Goal: Transaction & Acquisition: Purchase product/service

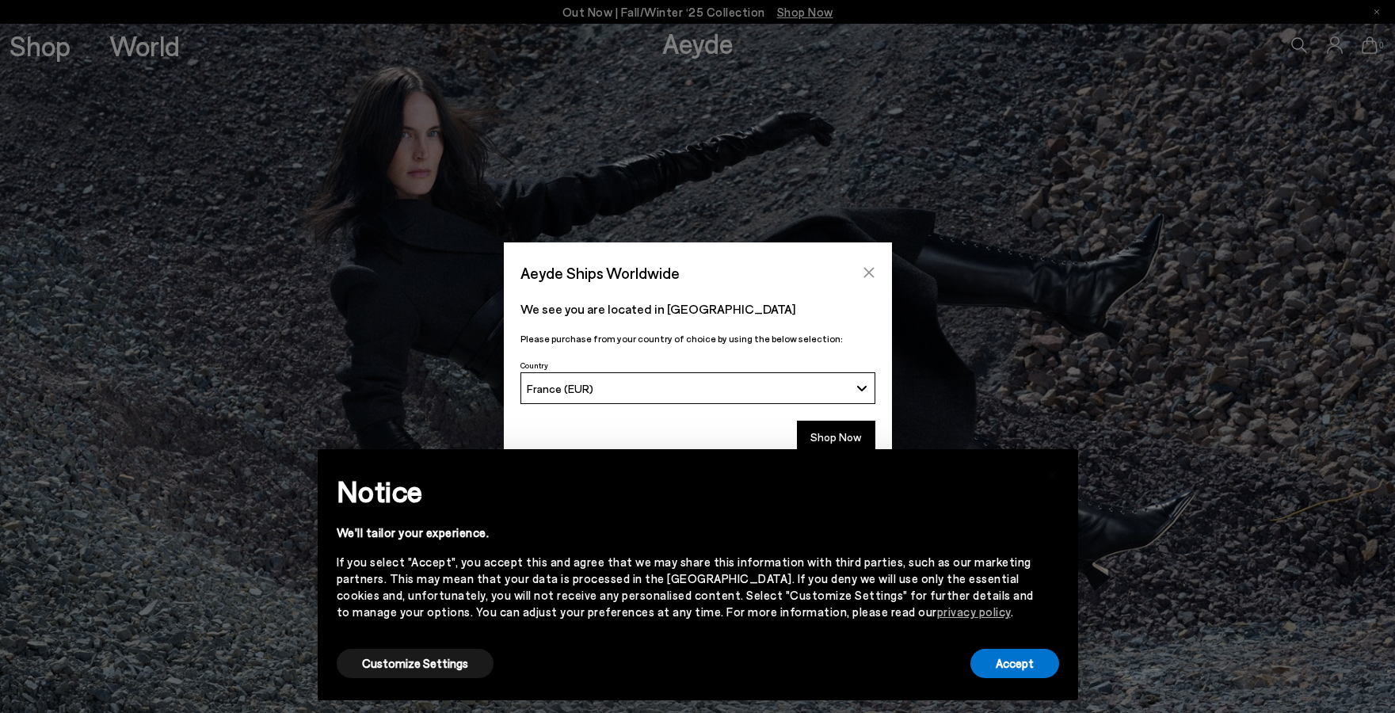
click at [866, 272] on icon "Close" at bounding box center [869, 272] width 13 height 13
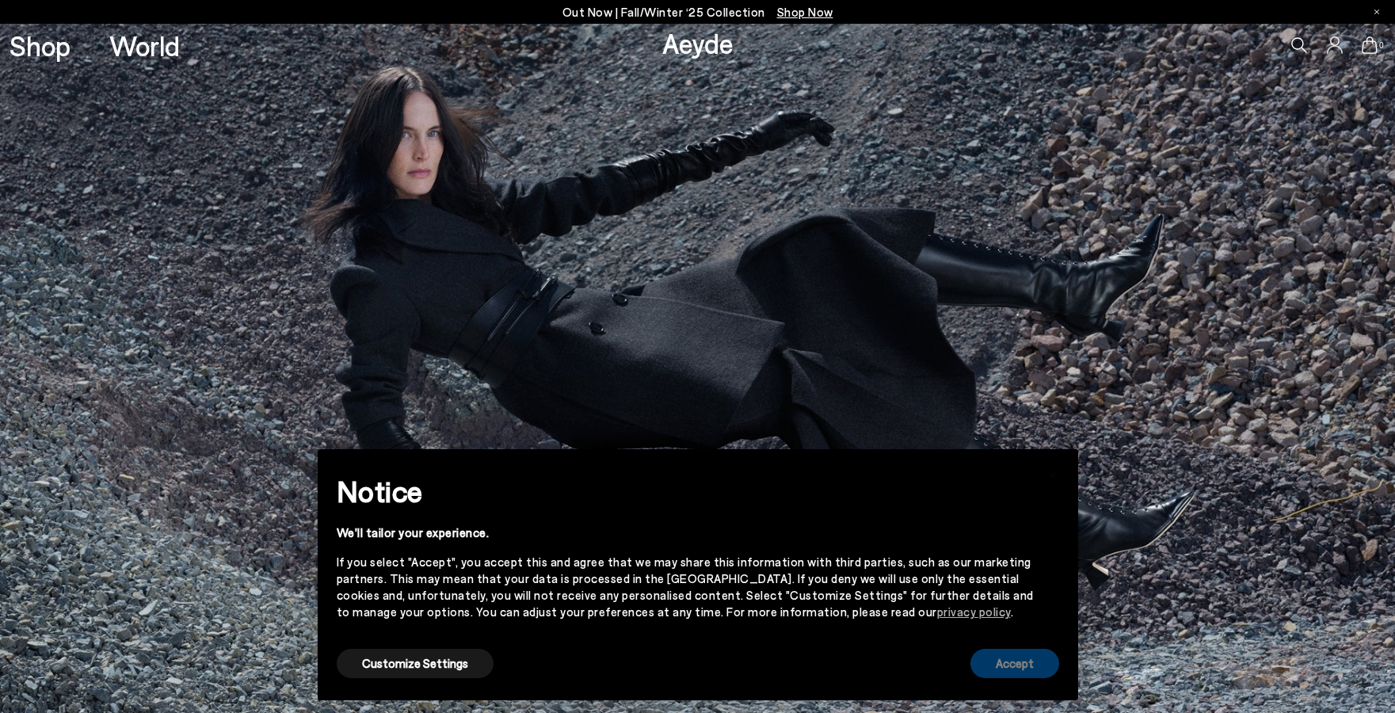
click at [996, 659] on button "Accept" at bounding box center [1014, 663] width 89 height 29
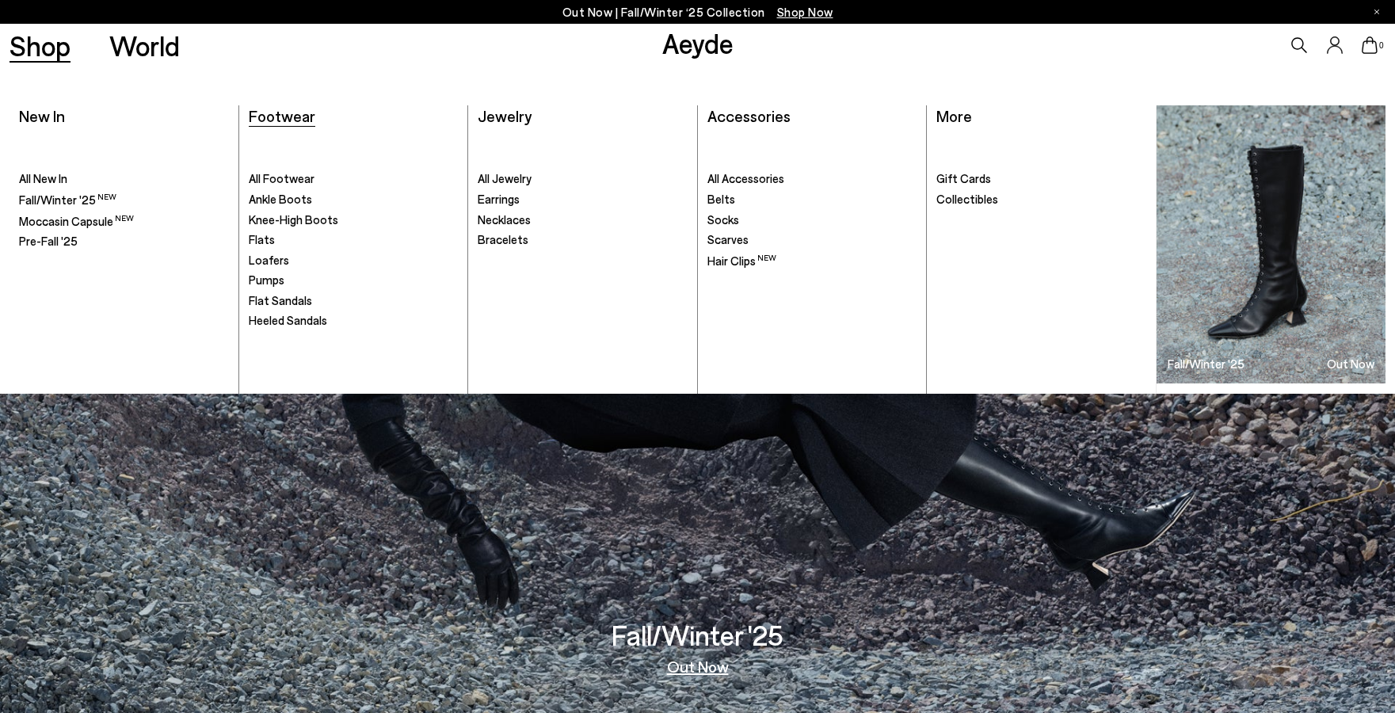
click at [292, 124] on span "Footwear" at bounding box center [282, 115] width 67 height 19
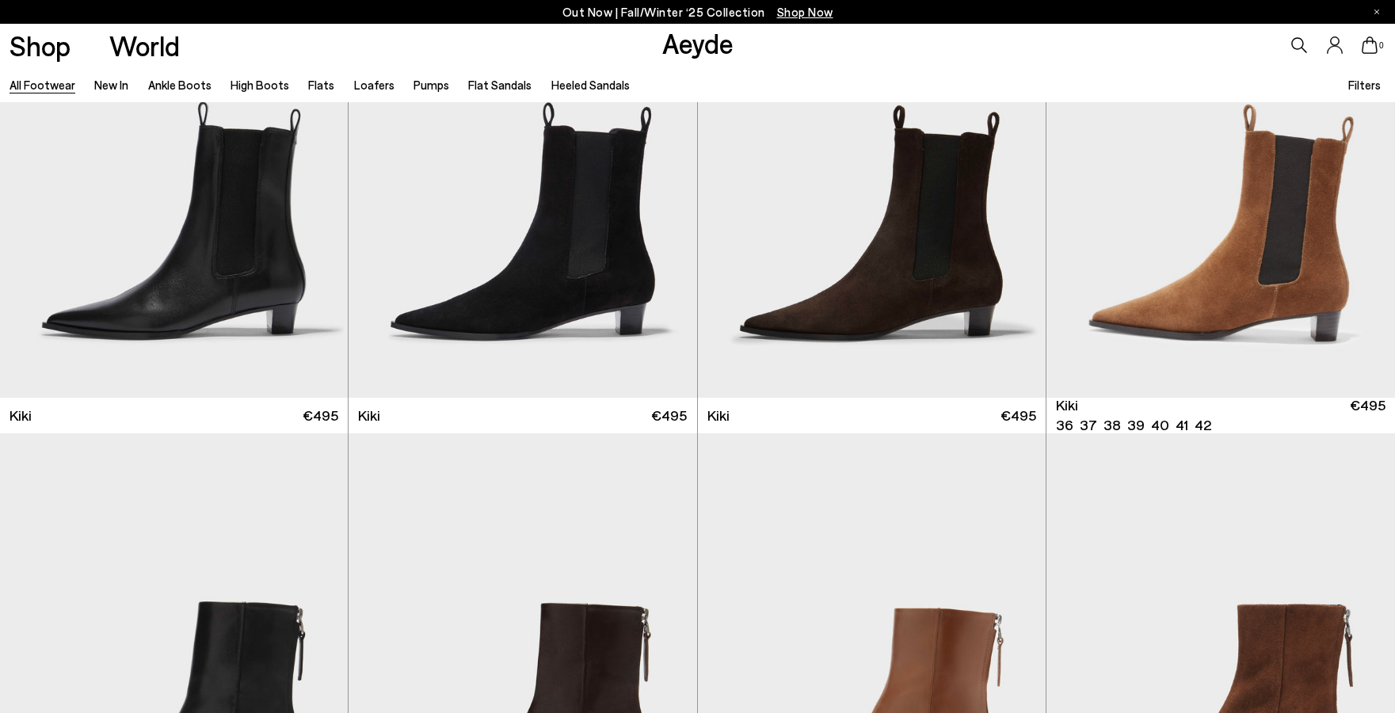
scroll to position [7616, 0]
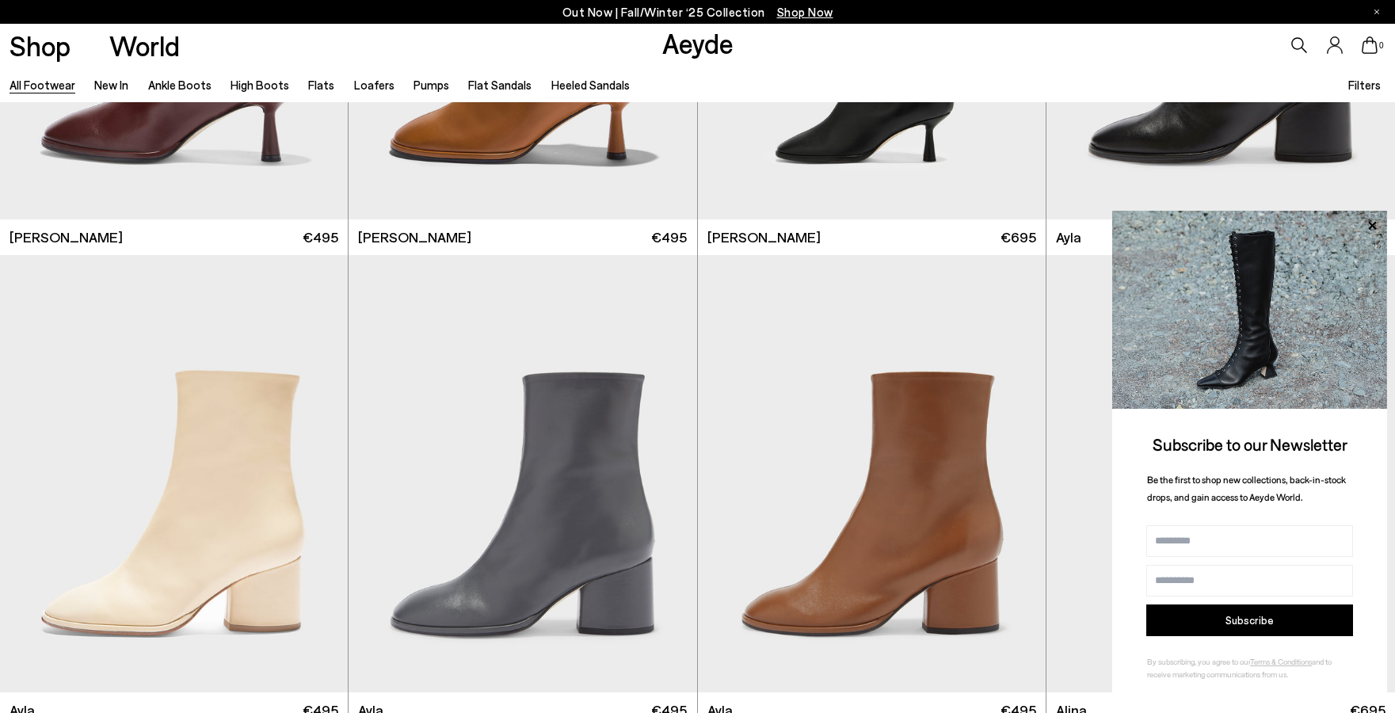
scroll to position [9798, 0]
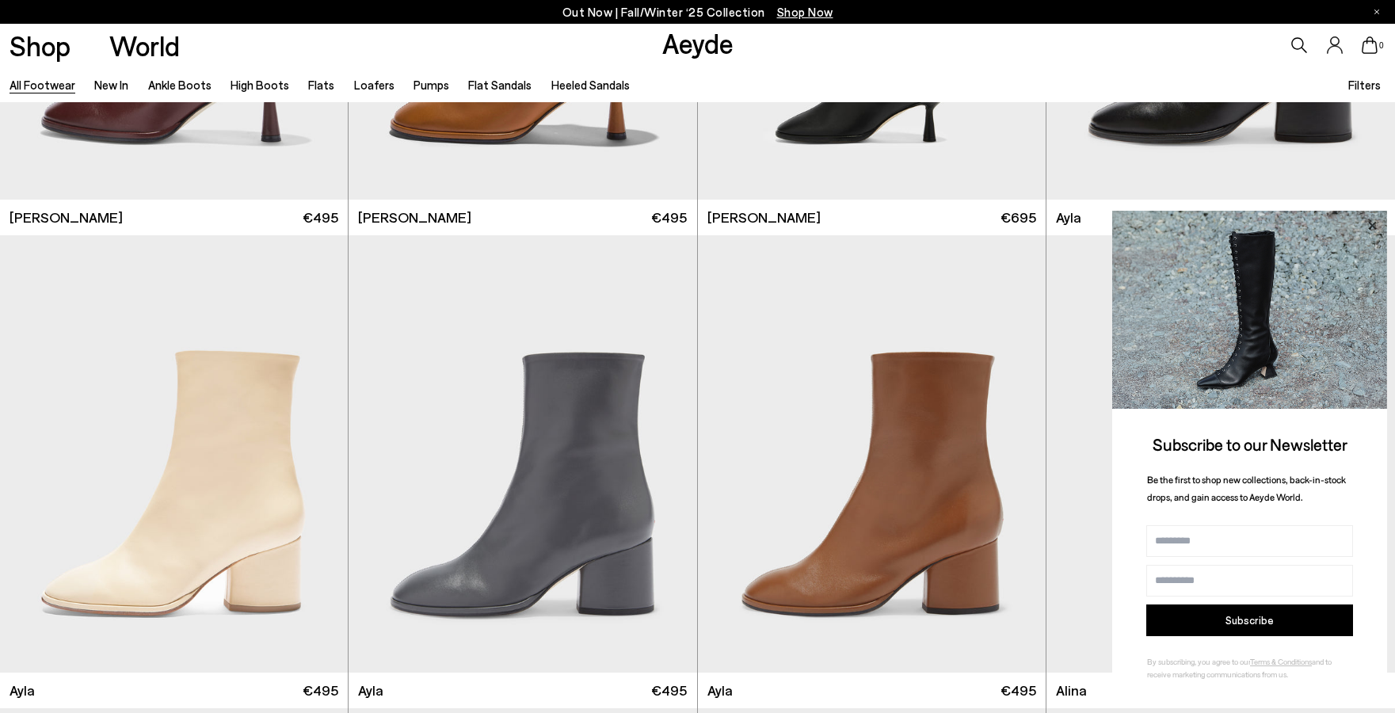
click at [1372, 222] on icon at bounding box center [1372, 225] width 21 height 21
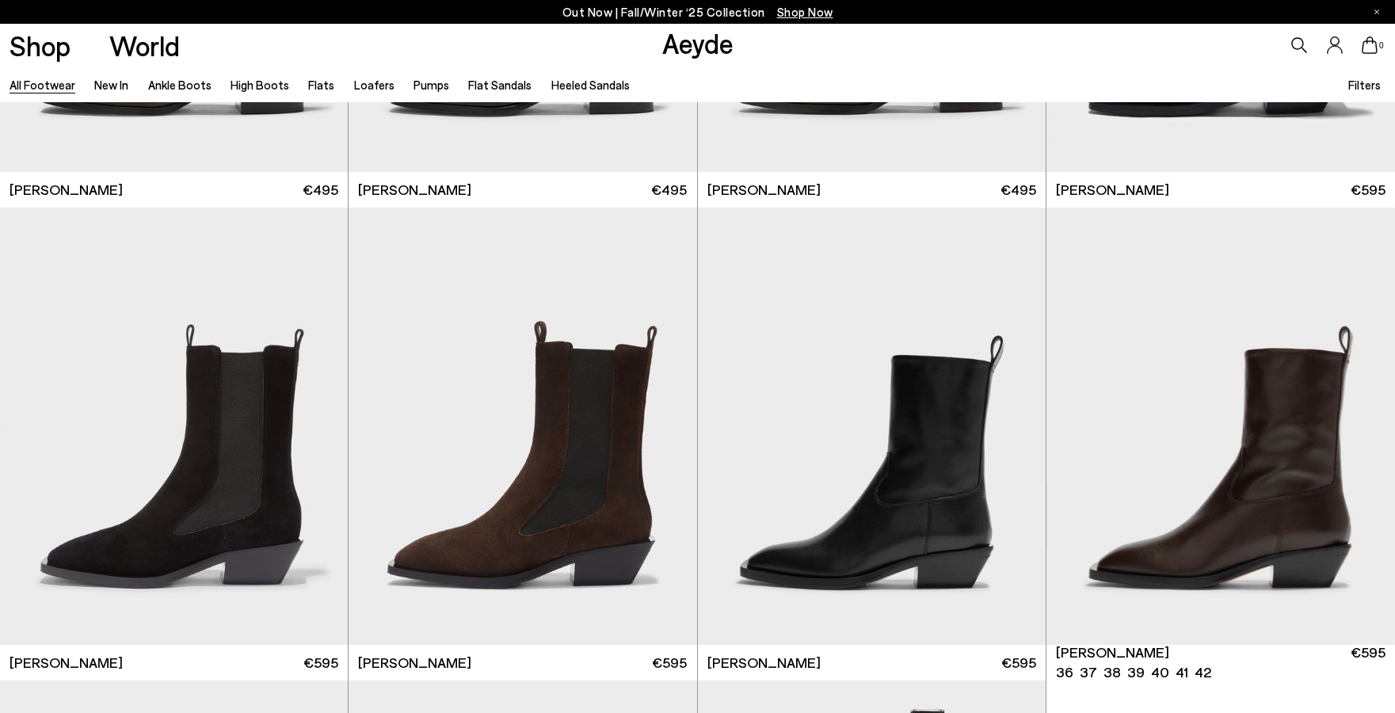
scroll to position [13904, 0]
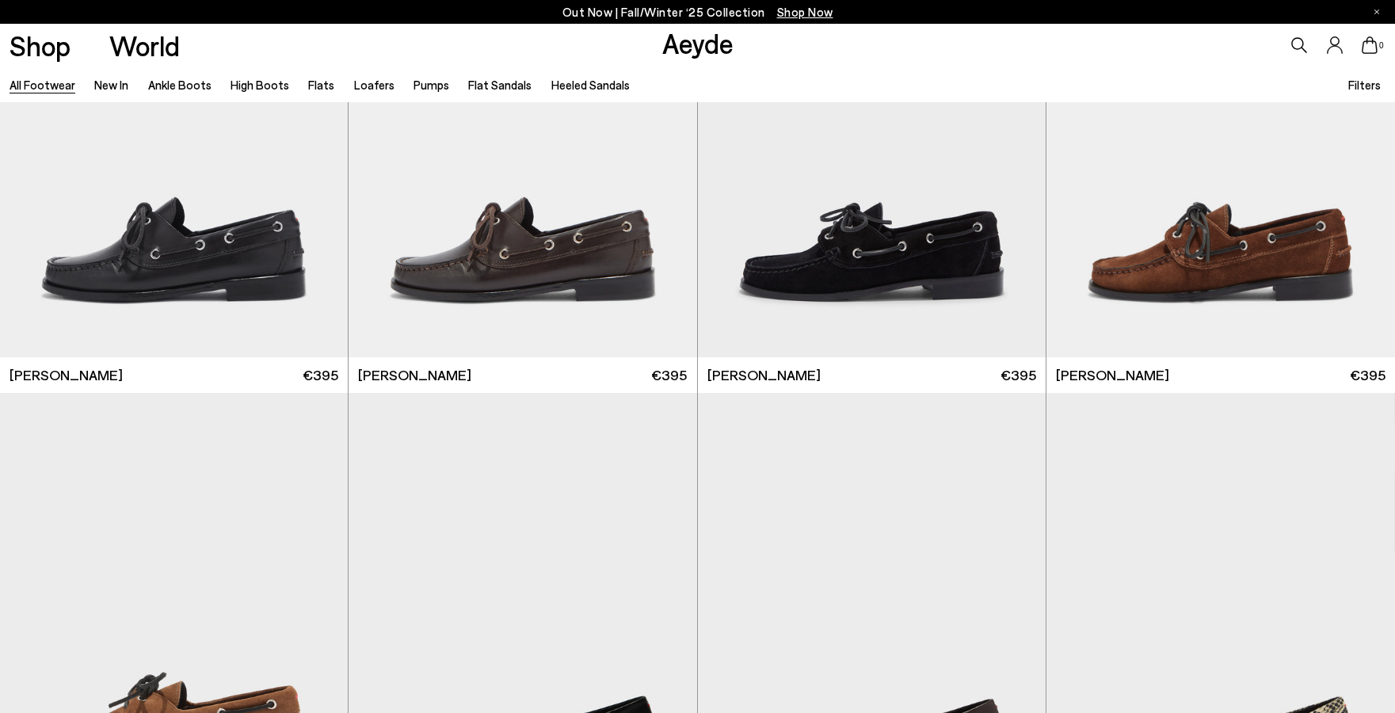
scroll to position [17510, 0]
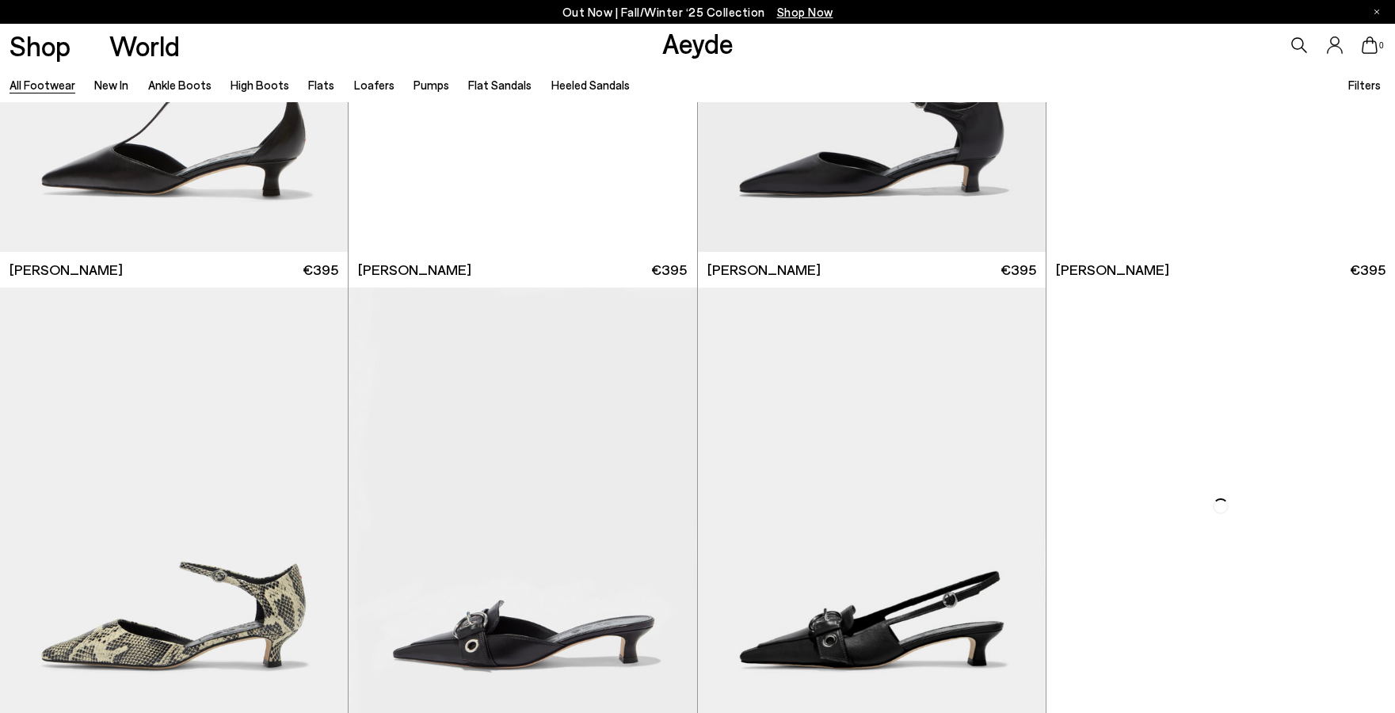
scroll to position [20384, 0]
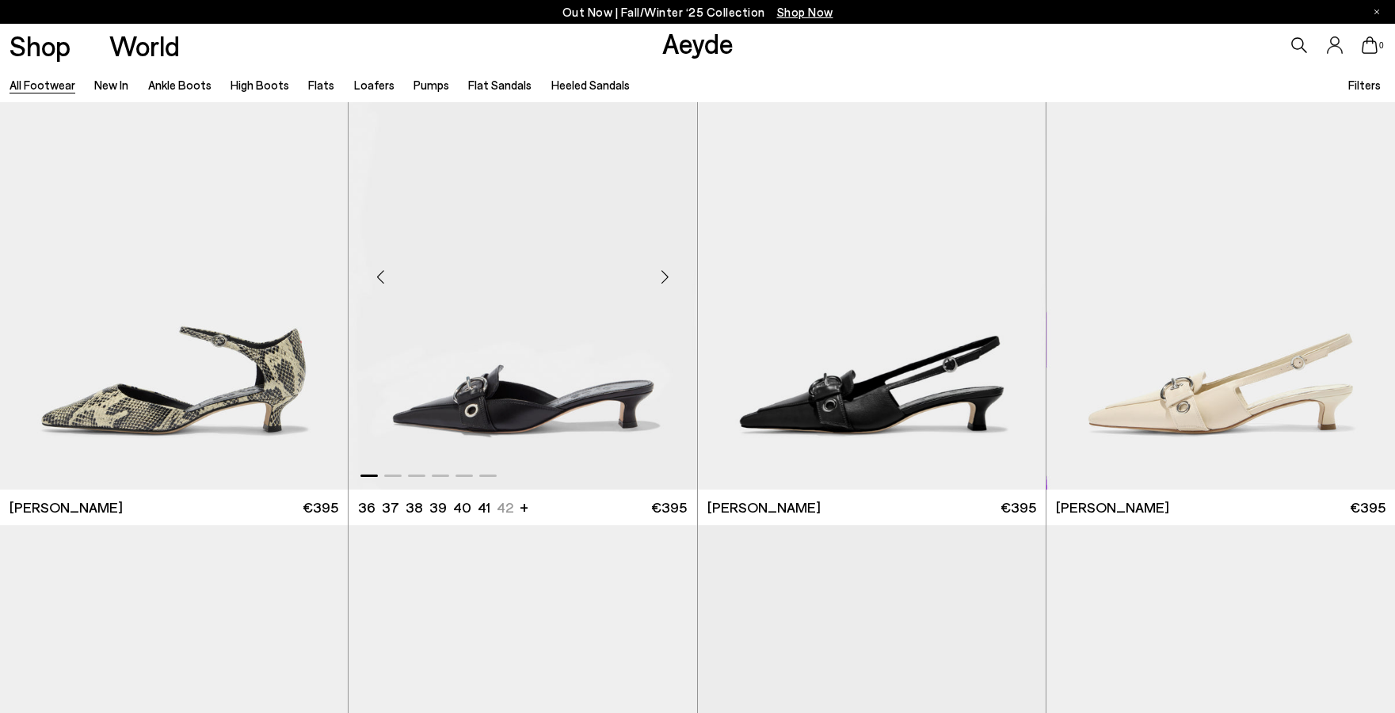
click at [661, 276] on div "Next slide" at bounding box center [666, 277] width 48 height 48
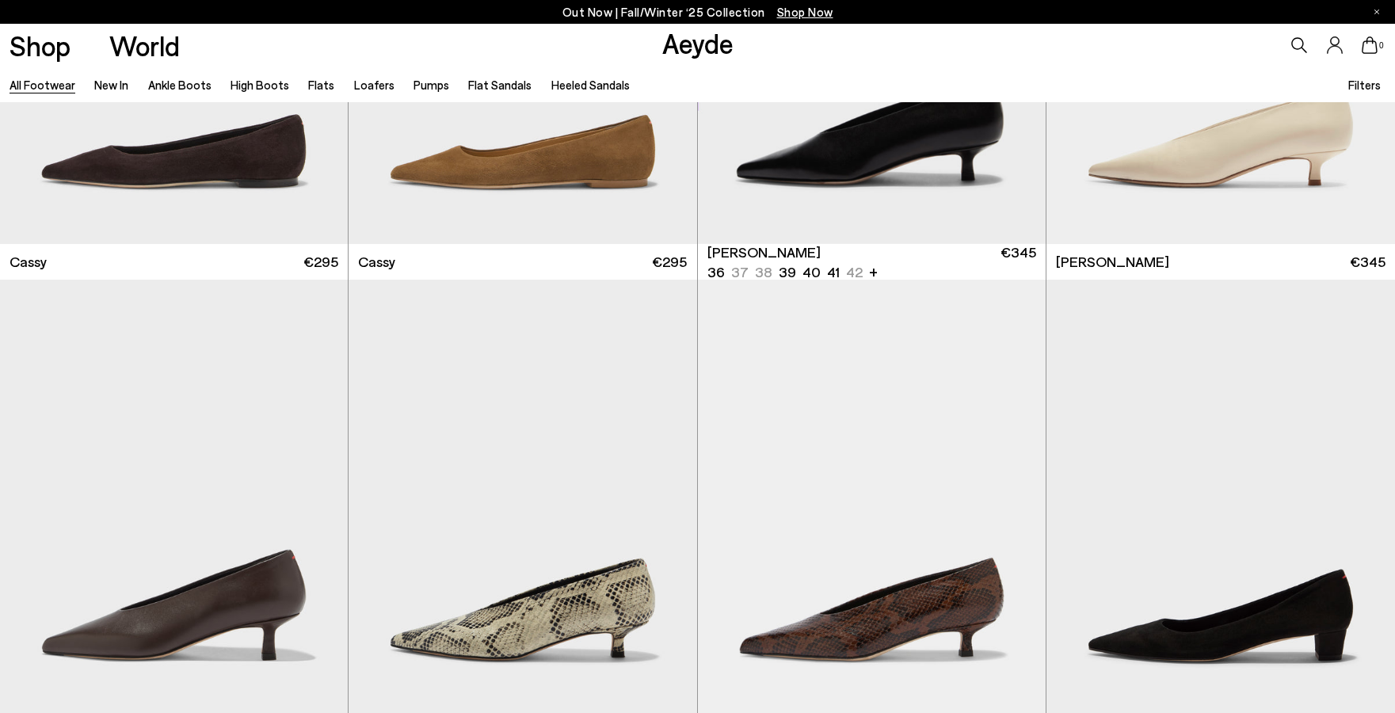
scroll to position [22994, 0]
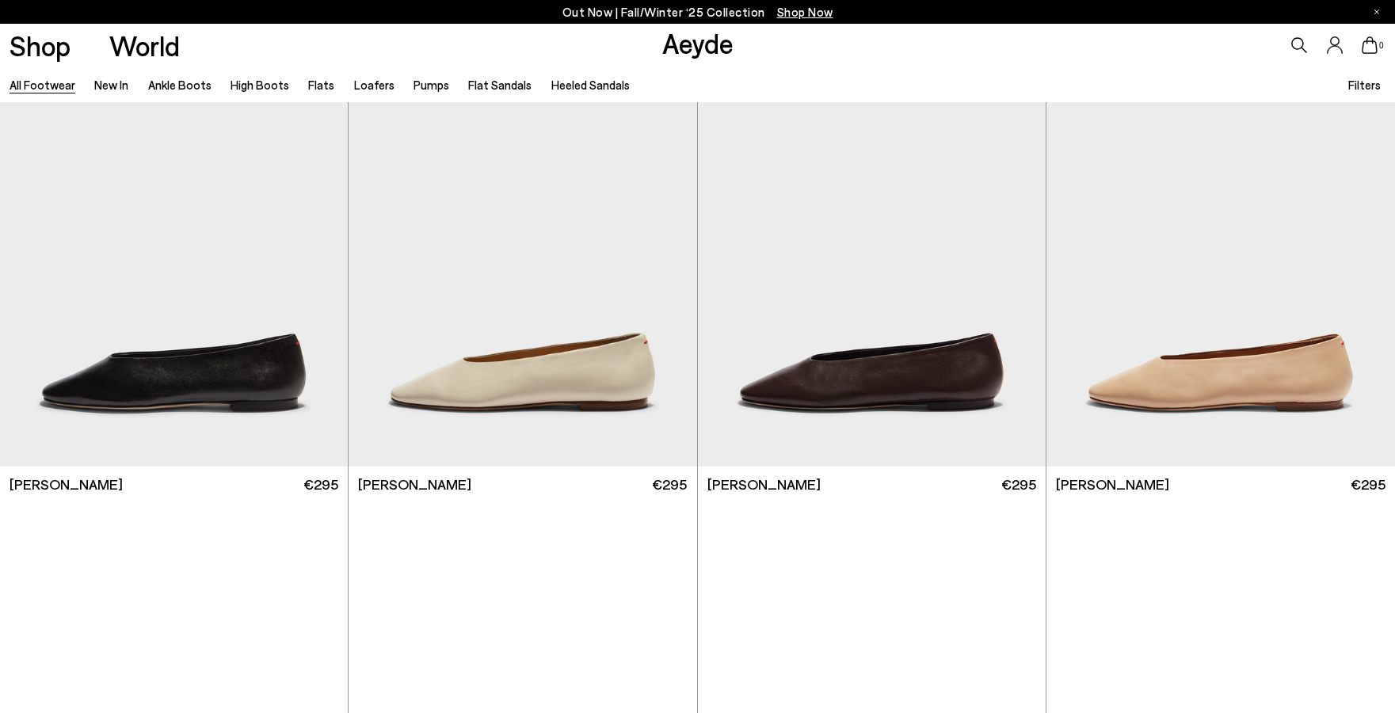
scroll to position [25598, 0]
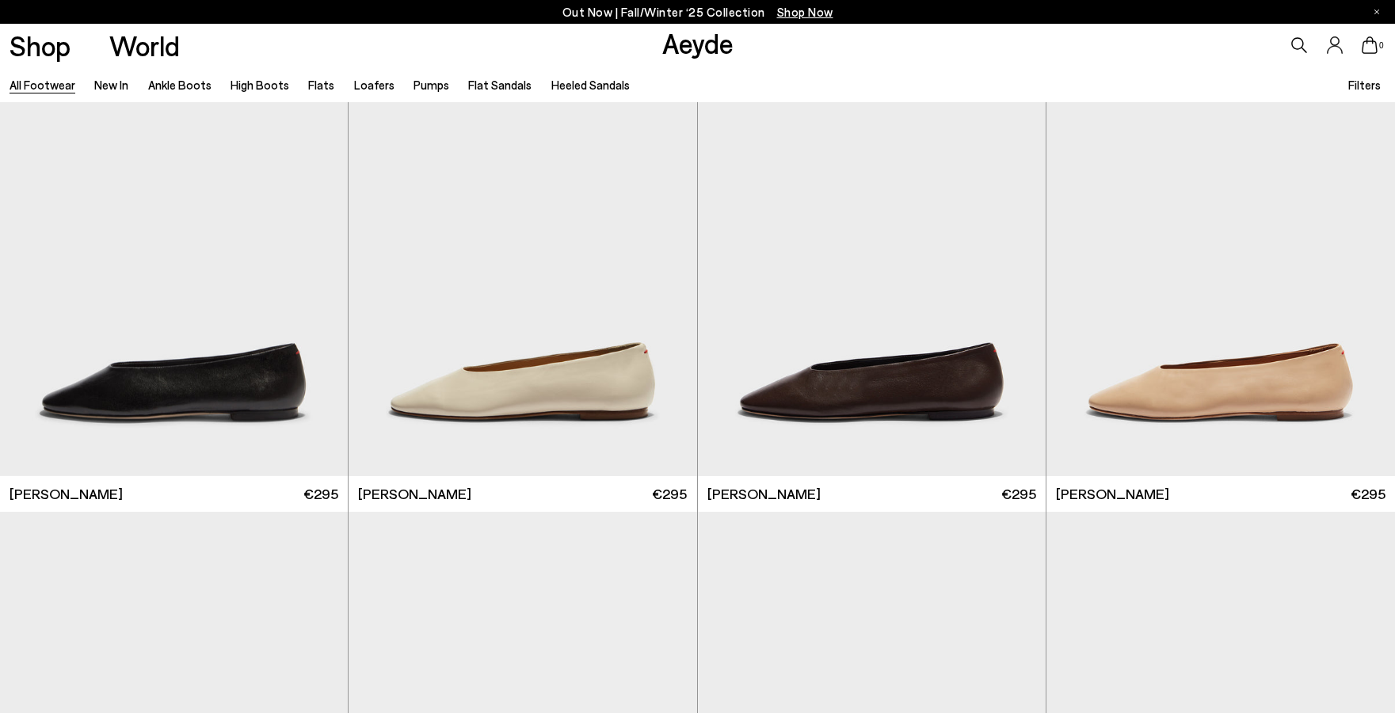
scroll to position [27863, 0]
